Goal: Register for event/course

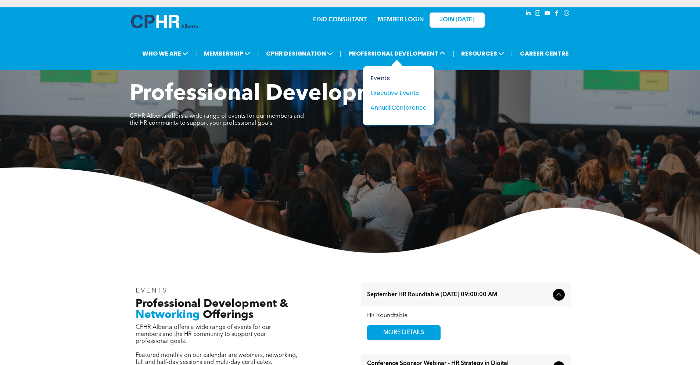
click at [378, 76] on div "Events" at bounding box center [396, 78] width 51 height 9
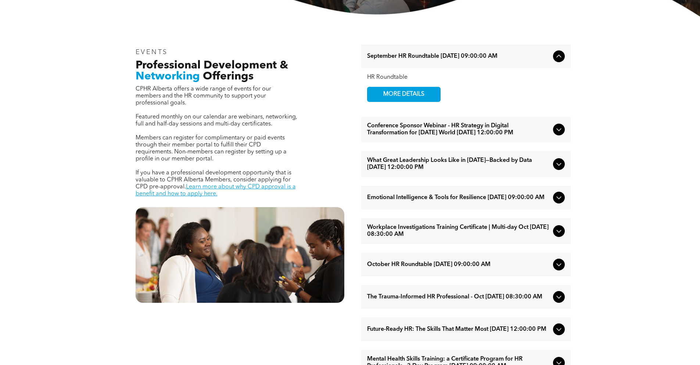
scroll to position [257, 0]
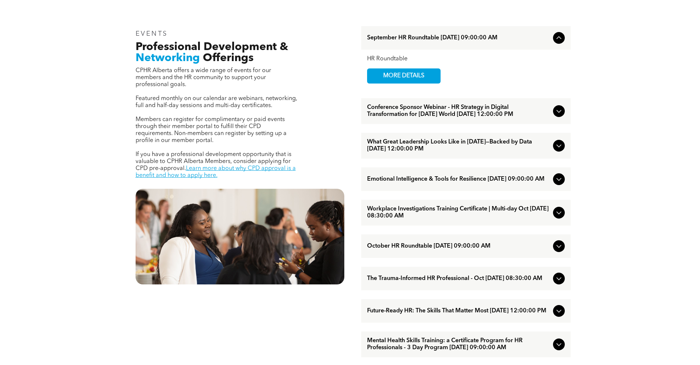
click at [442, 149] on span "What Great Leadership Looks Like in [DATE]—Backed by Data [DATE] 12:00:00 PM" at bounding box center [458, 146] width 183 height 14
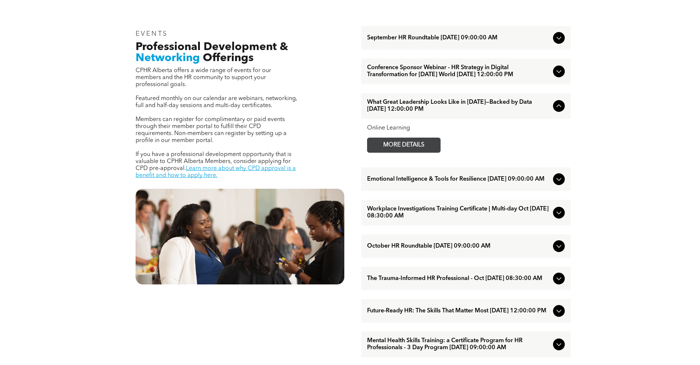
click at [414, 152] on span "MORE DETAILS" at bounding box center [404, 145] width 58 height 14
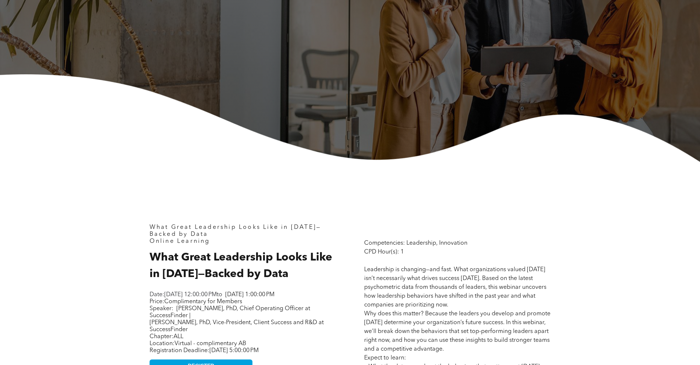
scroll to position [158, 0]
